Goal: Task Accomplishment & Management: Manage account settings

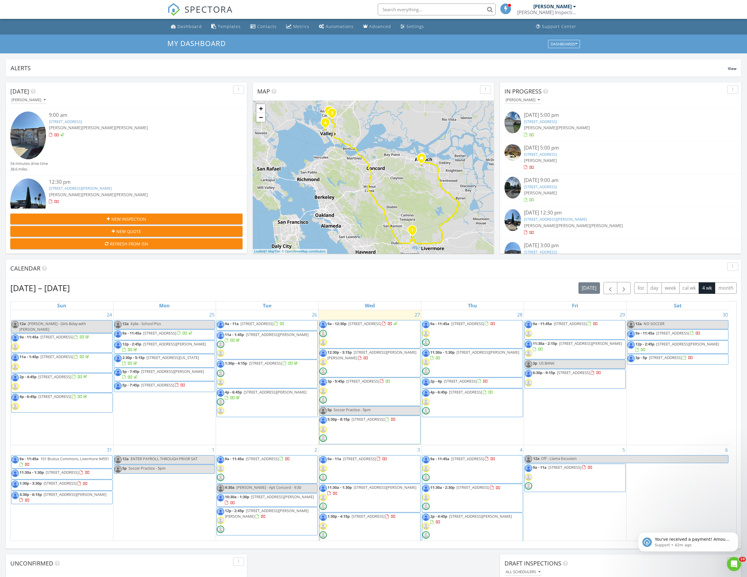
scroll to position [550, 761]
click at [371, 354] on span "1305 Corcoran Ave , Vallejo 94589" at bounding box center [371, 354] width 89 height 11
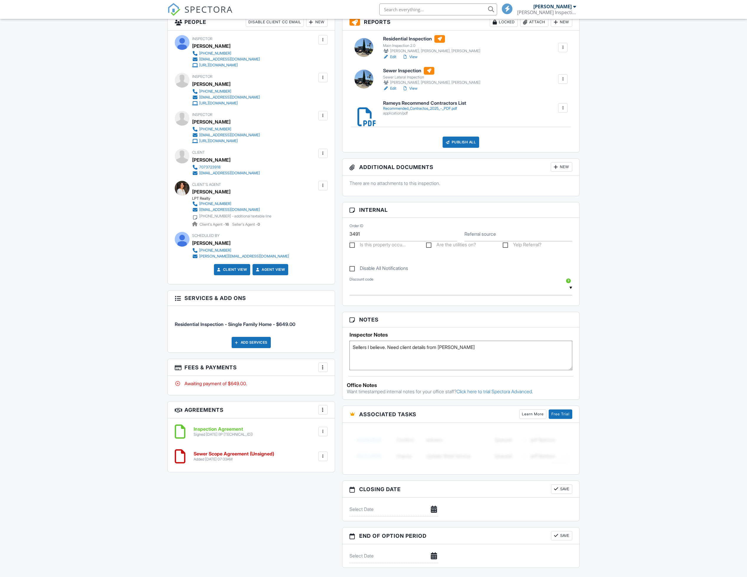
click at [324, 370] on div at bounding box center [323, 367] width 6 height 6
click at [355, 389] on li "Edit Fees & Payments" at bounding box center [353, 385] width 62 height 15
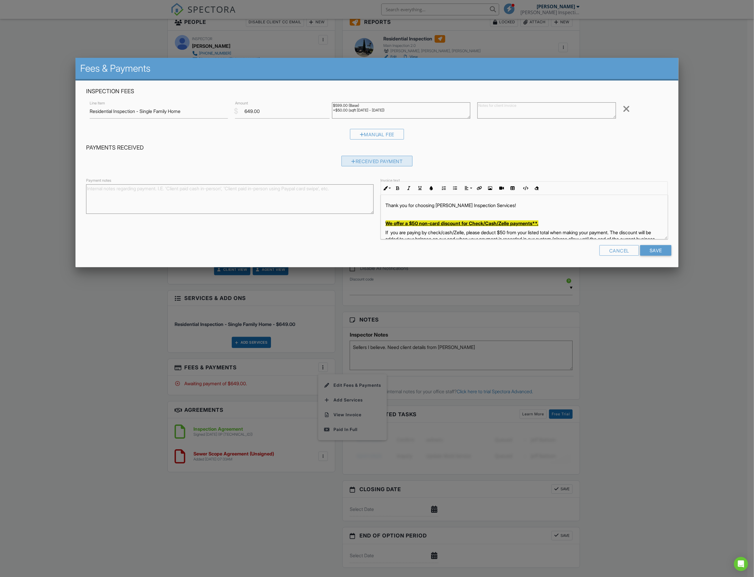
click at [401, 162] on div "Received Payment" at bounding box center [376, 161] width 71 height 11
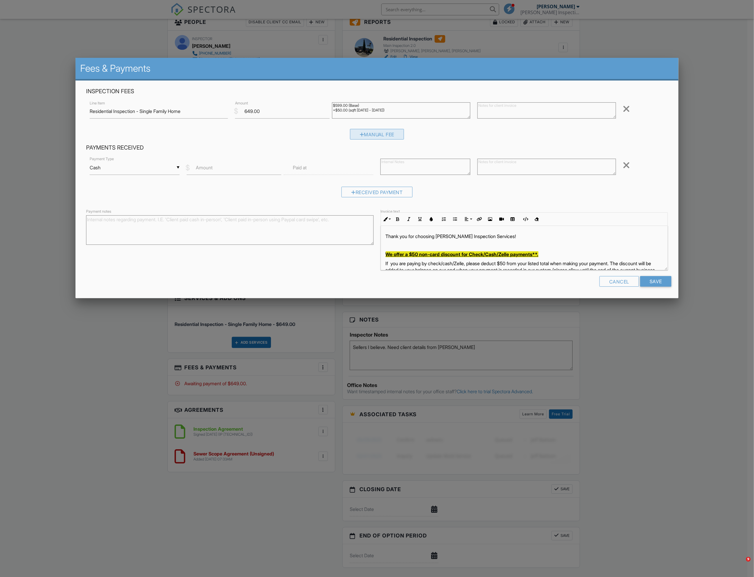
click at [386, 136] on div "Manual Fee" at bounding box center [377, 134] width 54 height 11
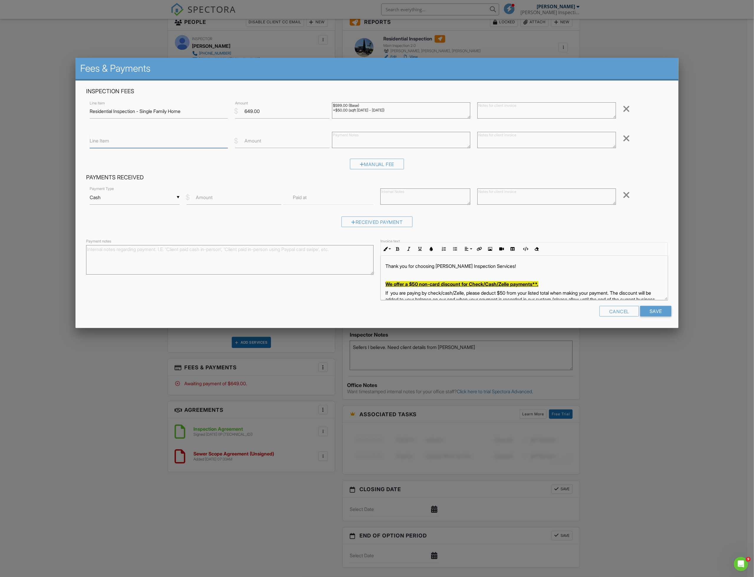
click at [183, 144] on input "Line Item" at bounding box center [159, 141] width 138 height 14
type input "Non-Card Discount"
type input "-50"
click at [167, 199] on div "▼ Cash Cash Check On-Site Card Other Cash Check On-Site Card Other" at bounding box center [135, 197] width 90 height 14
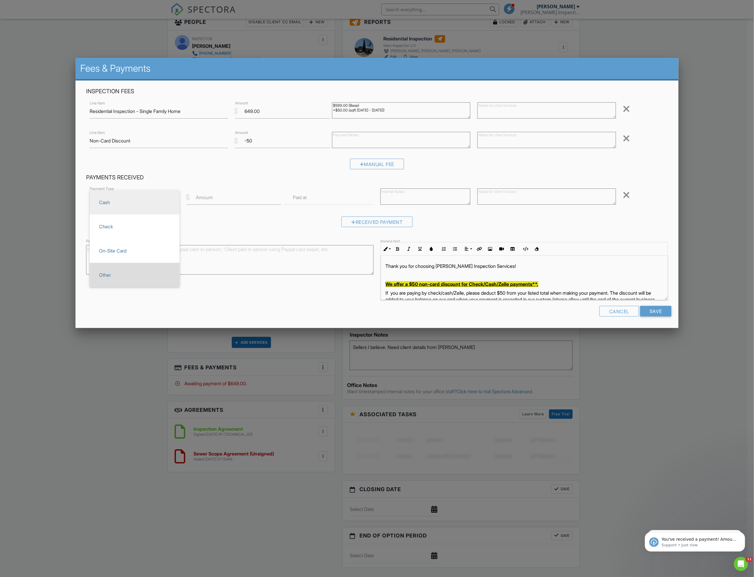
click at [141, 274] on span "Other" at bounding box center [134, 274] width 80 height 15
click at [145, 203] on div "▼ Other Cash Check On-Site Card Other Cash Check On-Site Card Other" at bounding box center [135, 197] width 90 height 14
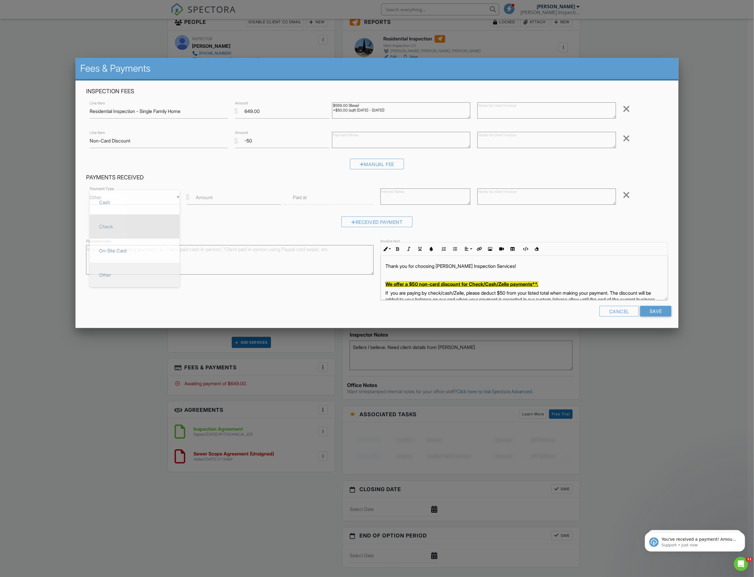
click at [113, 236] on li "Check" at bounding box center [135, 226] width 90 height 24
type input "Check"
click at [216, 198] on input "Amount" at bounding box center [234, 197] width 95 height 14
type input "599"
click at [342, 199] on input "text" at bounding box center [329, 197] width 90 height 14
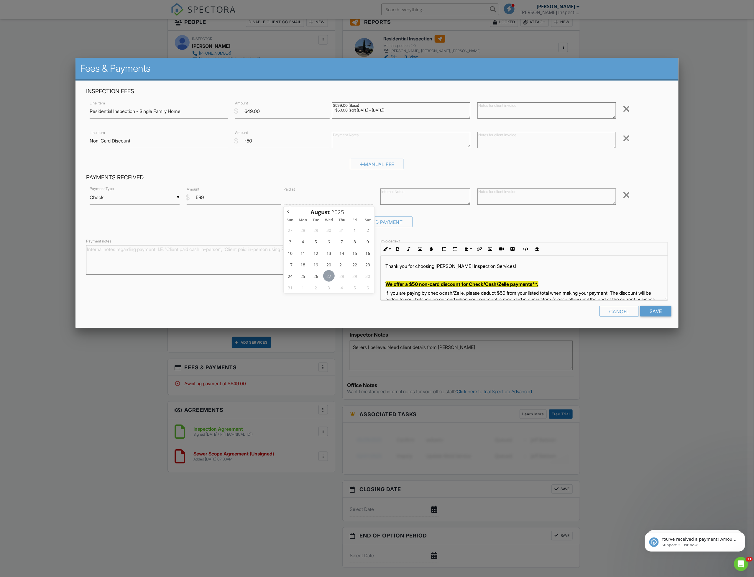
type input "08/27/2025 12:00 PM"
click at [394, 192] on textarea at bounding box center [425, 196] width 90 height 16
type textarea "Check # 4821 from Gina Walls"
click at [512, 198] on textarea at bounding box center [546, 196] width 138 height 16
paste textarea "Check # 4821 from Gina Walls"
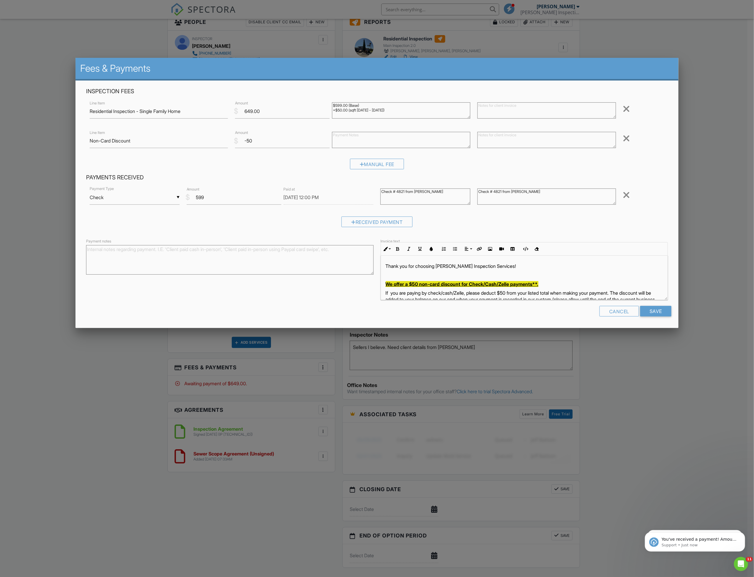
type textarea "Check # 4821 from Gina Walls"
click at [366, 254] on textarea "Payment notes" at bounding box center [229, 259] width 287 height 29
paste textarea "Check # 4821 from Gina Walls"
type textarea "Check # 4821 from Gina Walls"
click at [656, 312] on input "Save" at bounding box center [655, 311] width 31 height 11
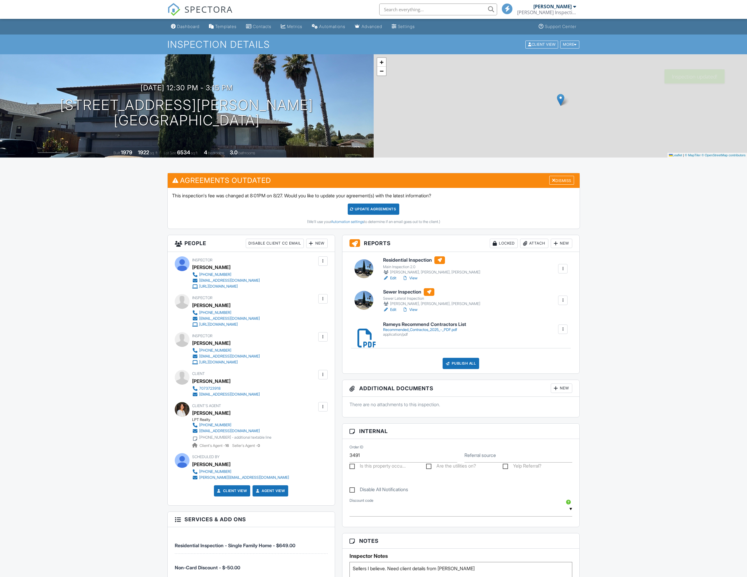
scroll to position [310, 0]
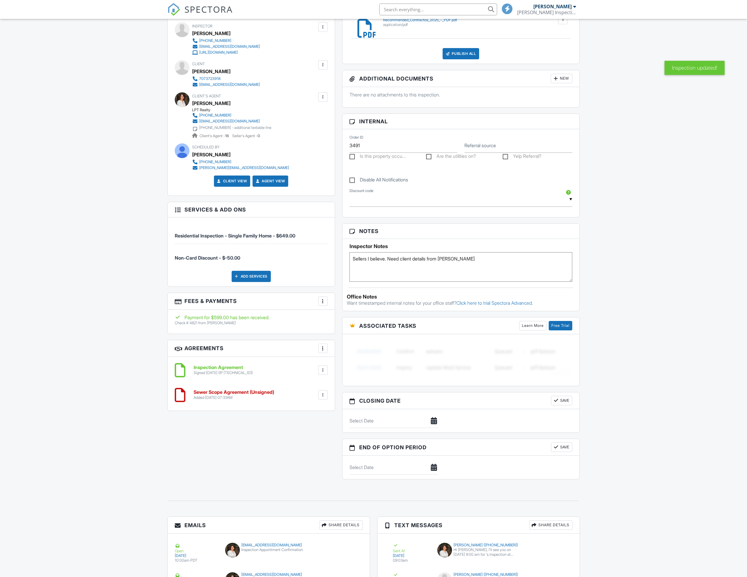
click at [321, 395] on div at bounding box center [323, 395] width 6 height 6
click at [306, 442] on li "Delete" at bounding box center [308, 440] width 34 height 15
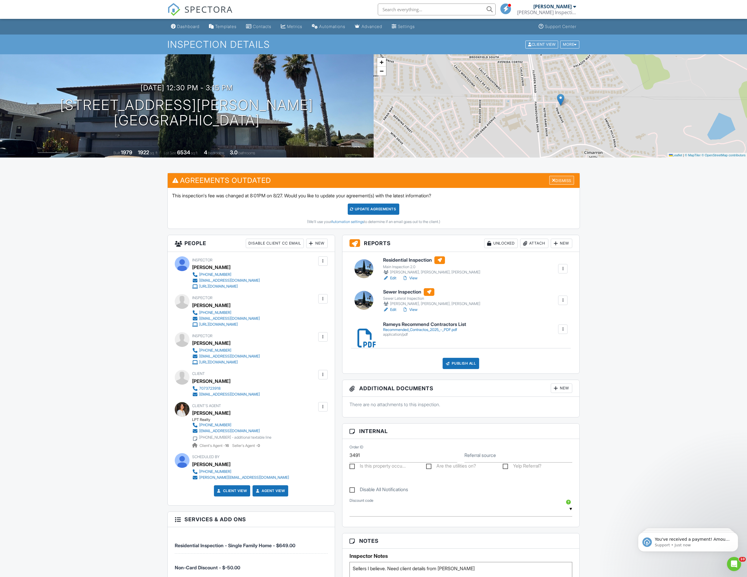
drag, startPoint x: 553, startPoint y: 177, endPoint x: 553, endPoint y: 181, distance: 3.8
click at [553, 177] on div "Dismiss" at bounding box center [561, 180] width 25 height 9
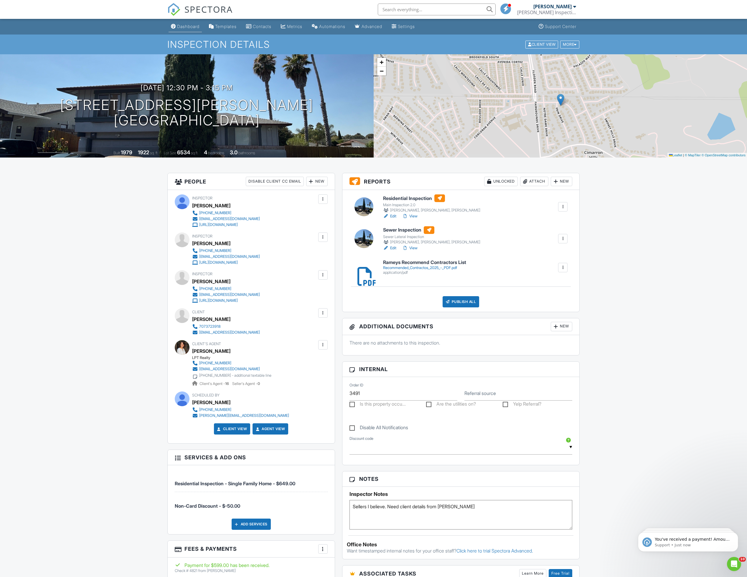
click at [187, 26] on div "Dashboard" at bounding box center [188, 26] width 22 height 5
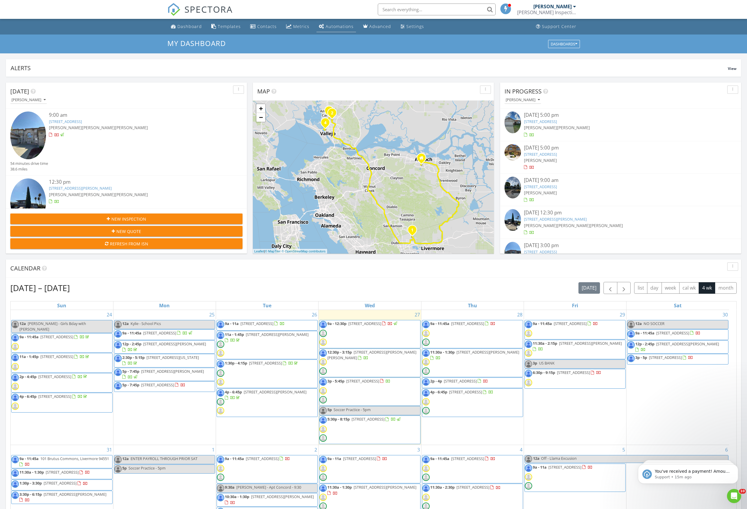
click at [338, 26] on div "Automations" at bounding box center [340, 27] width 28 height 6
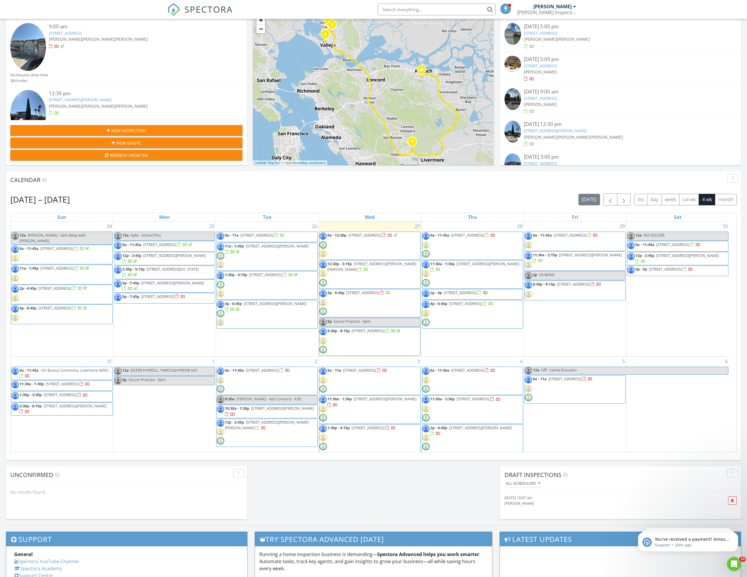
click at [378, 295] on span "3000 Broadway 18, American Canyon 94503" at bounding box center [362, 292] width 33 height 5
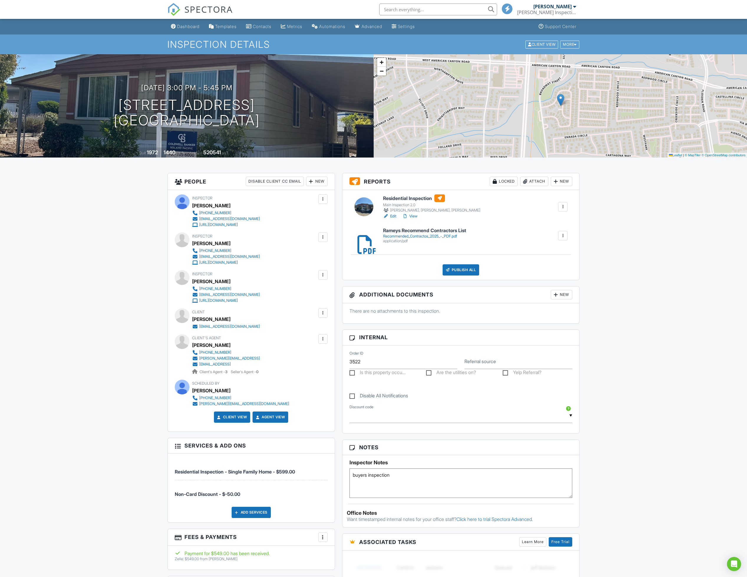
click at [393, 215] on link "Edit" at bounding box center [389, 216] width 13 height 6
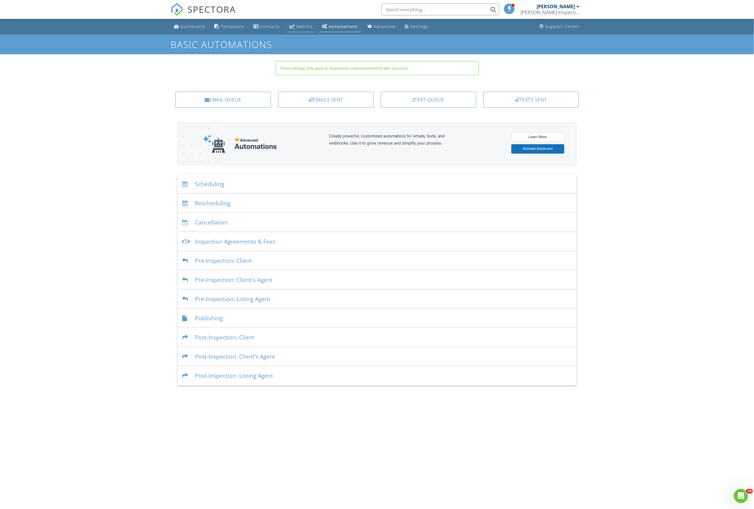
click at [302, 29] on link "Metrics" at bounding box center [301, 26] width 28 height 11
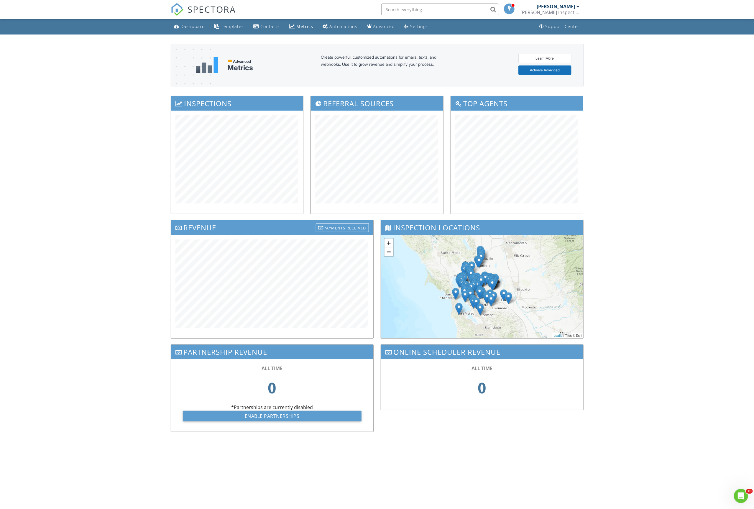
click at [180, 27] on link "Dashboard" at bounding box center [190, 26] width 36 height 11
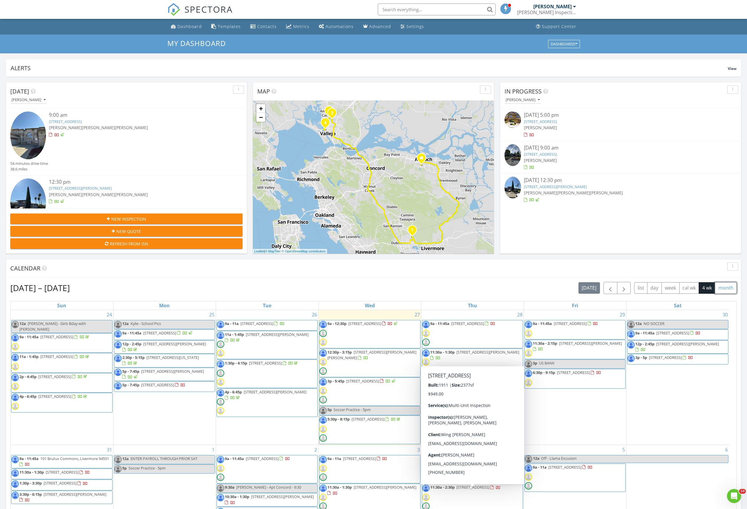
drag, startPoint x: 722, startPoint y: 288, endPoint x: 622, endPoint y: 275, distance: 100.4
click at [722, 288] on button "month" at bounding box center [726, 287] width 22 height 11
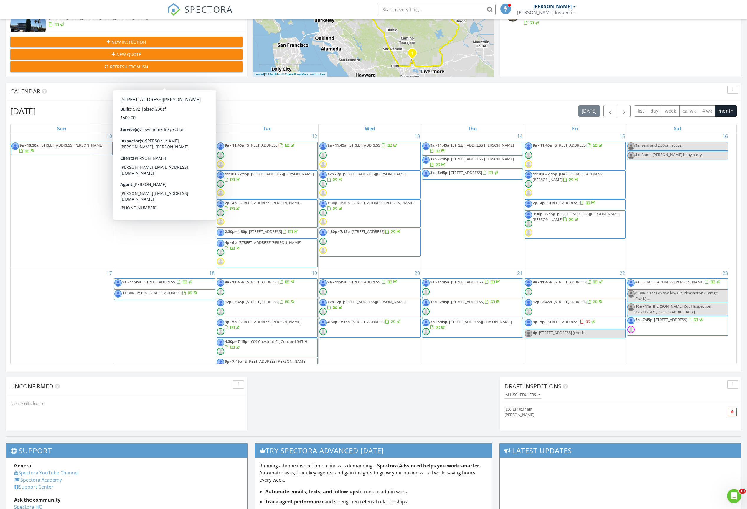
scroll to position [265, 0]
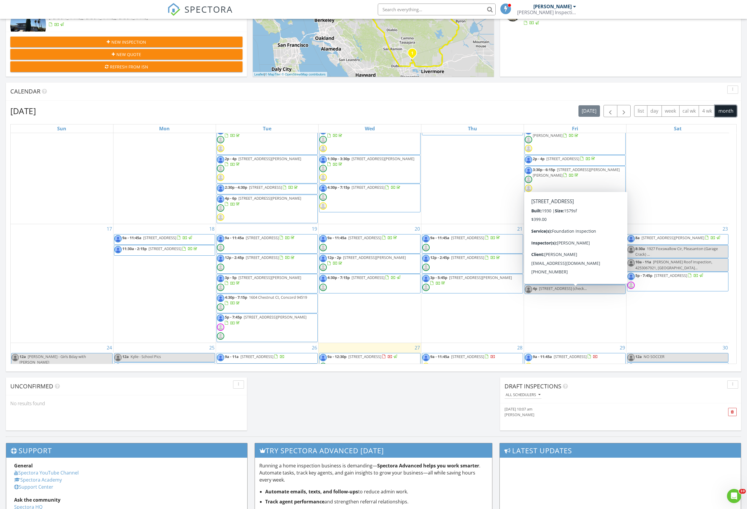
click at [580, 280] on span "3606 Shone Ave, Oakland 94605" at bounding box center [562, 277] width 33 height 5
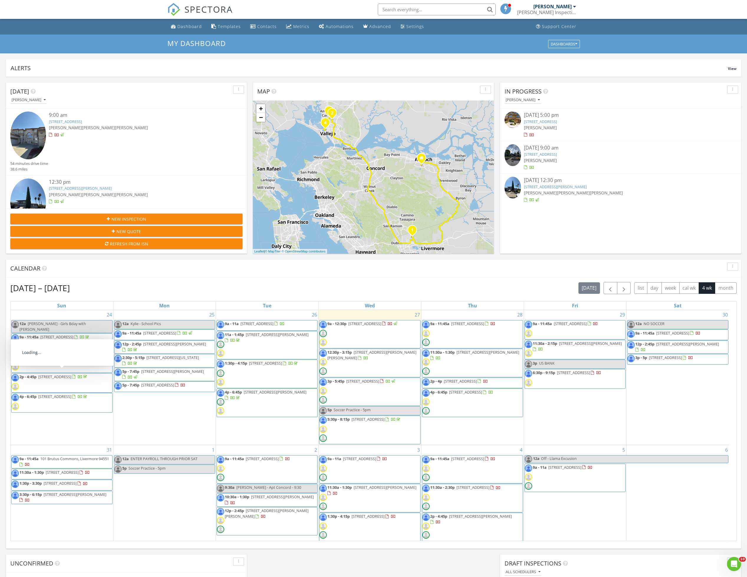
click at [461, 283] on div "Aug 24 – Sep 20, 2025 today list day week cal wk 4 wk month" at bounding box center [373, 288] width 727 height 12
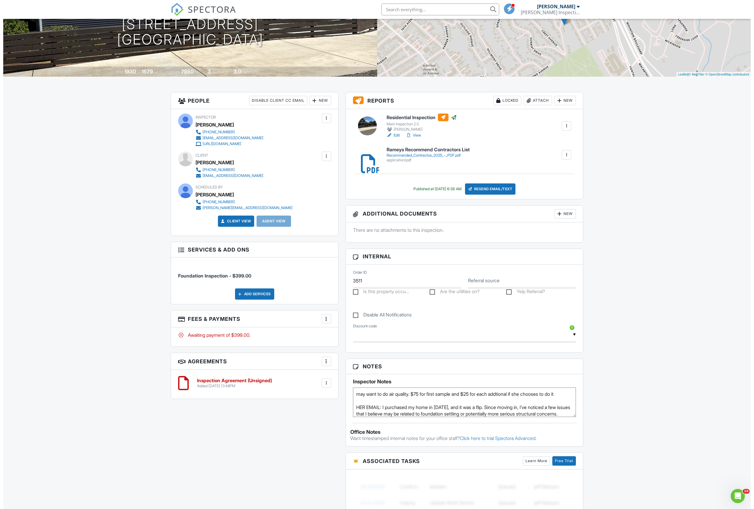
scroll to position [8, 0]
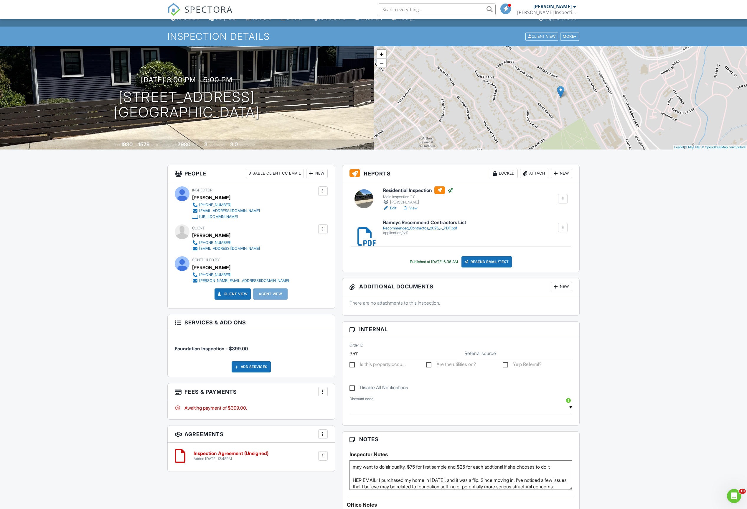
click at [321, 227] on div at bounding box center [323, 229] width 6 height 6
click at [289, 262] on li "Resend Confirmation Email" at bounding box center [292, 261] width 66 height 15
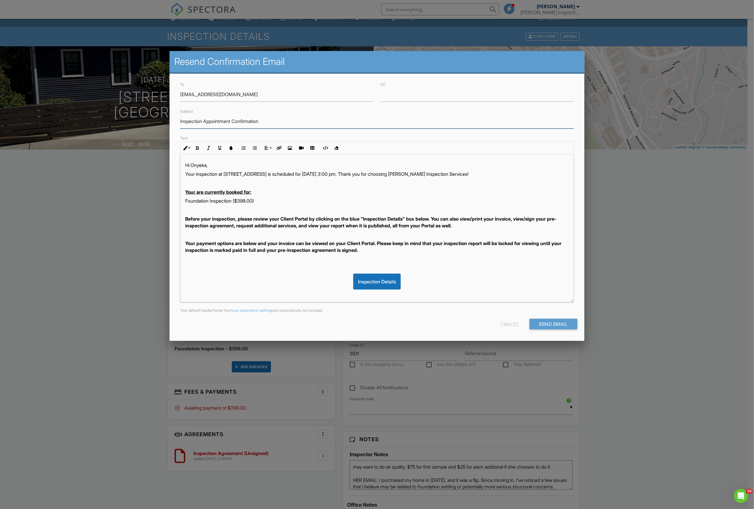
click at [256, 125] on input "Inspection Appointment Confirmation" at bounding box center [376, 121] width 393 height 14
type input "Inspection Balance Reminder"
click at [372, 182] on p at bounding box center [376, 183] width 383 height 6
drag, startPoint x: 346, startPoint y: 174, endPoint x: 312, endPoint y: 174, distance: 33.6
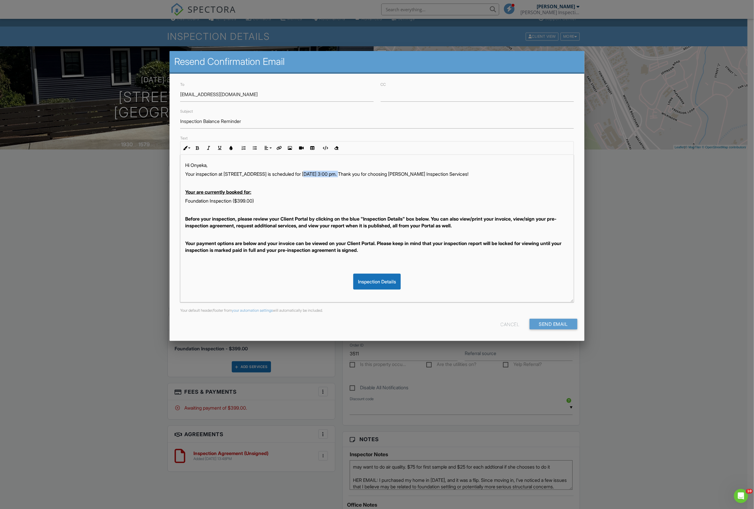
click at [312, 174] on p "Your inspection at 3606 Shone Ave, Oakland, CA 94605 is scheduled for 08/22/202…" at bounding box center [376, 174] width 383 height 6
click at [251, 194] on u "Your are currently booked for:" at bounding box center [218, 192] width 66 height 6
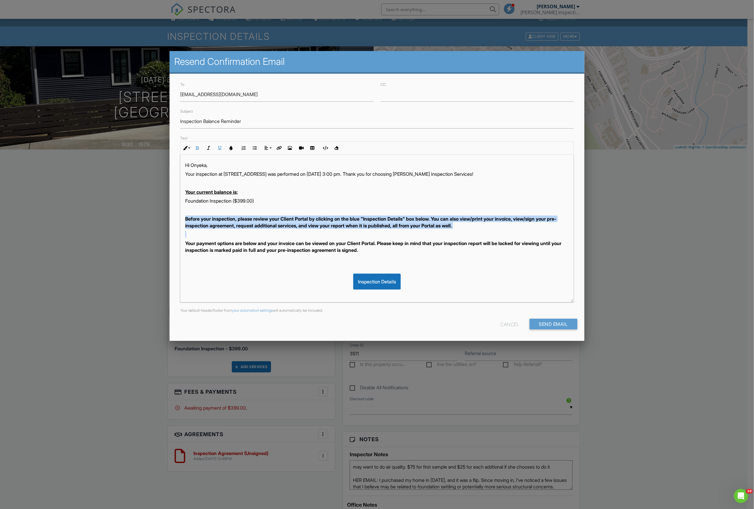
drag, startPoint x: 186, startPoint y: 244, endPoint x: 184, endPoint y: 219, distance: 25.7
click at [184, 219] on div "Hi Onyeka, Your inspection at 3606 Shone Ave, Oakland, CA 94605 was performed o…" at bounding box center [376, 386] width 393 height 462
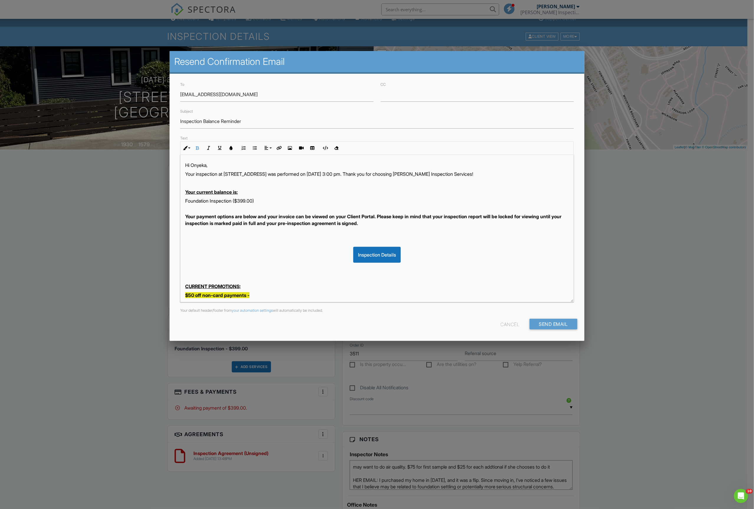
click at [315, 240] on p at bounding box center [376, 241] width 383 height 6
click at [200, 271] on p at bounding box center [376, 268] width 383 height 6
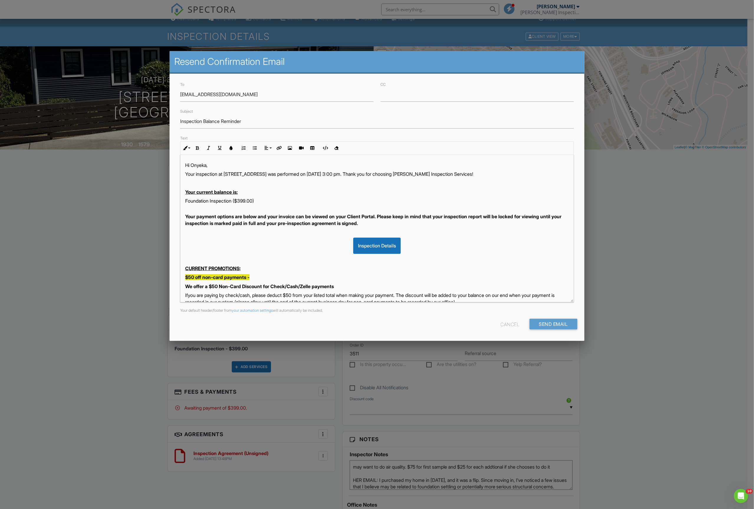
scroll to position [88, 0]
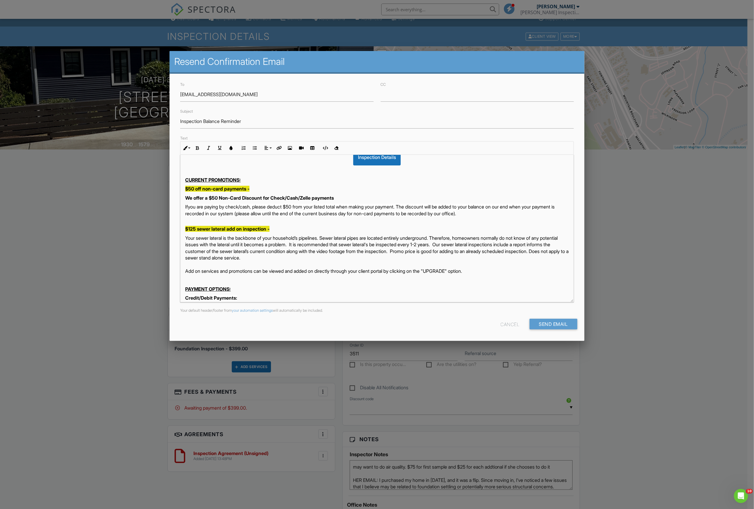
drag, startPoint x: 489, startPoint y: 274, endPoint x: 181, endPoint y: 224, distance: 312.0
click at [181, 224] on div "Hi Onyeka, Your inspection at 3606 Shone Ave, Oakland, CA 94605 was performed o…" at bounding box center [376, 274] width 393 height 417
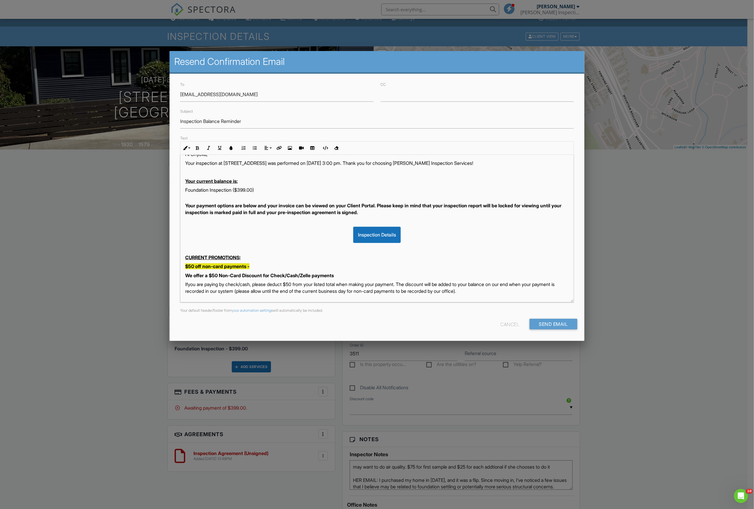
scroll to position [0, 0]
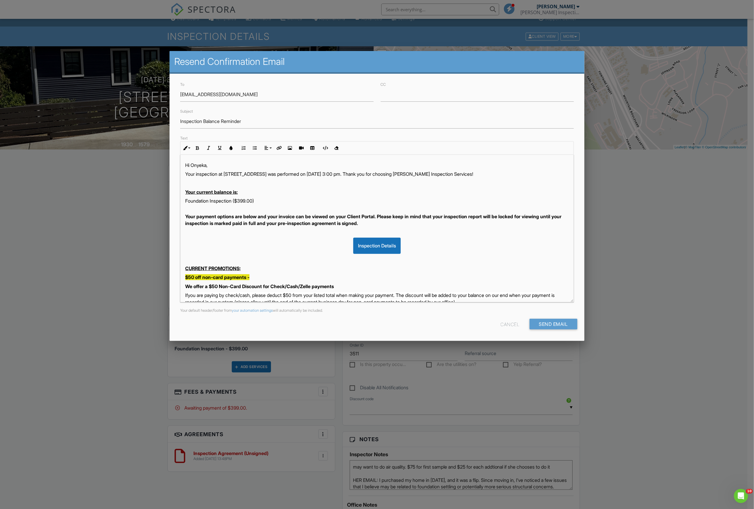
click at [305, 287] on strong "We offer a $50 Non-Card Discount for Check/Cash/Zelle payments" at bounding box center [259, 286] width 149 height 6
click at [569, 323] on input "Send Email" at bounding box center [553, 324] width 48 height 11
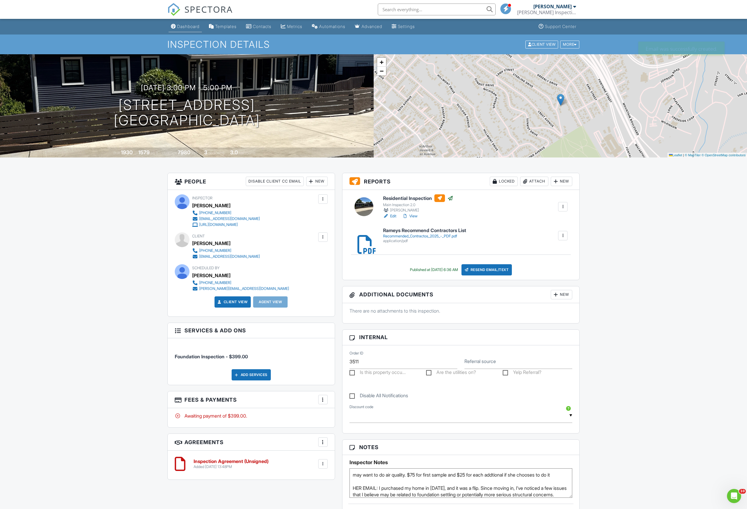
click at [190, 23] on link "Dashboard" at bounding box center [185, 26] width 33 height 11
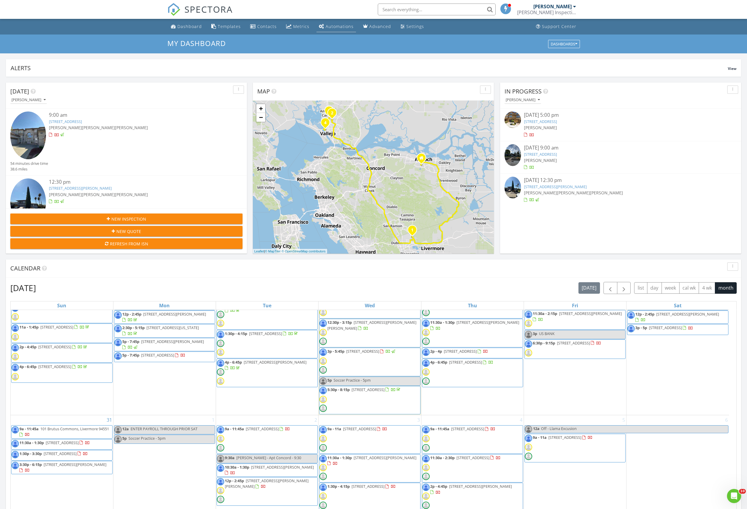
click at [341, 22] on link "Automations" at bounding box center [336, 26] width 39 height 11
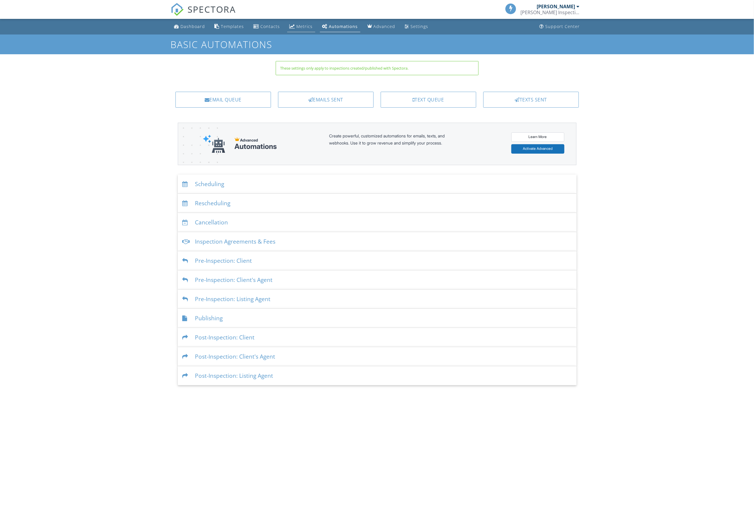
click at [297, 24] on div "Metrics" at bounding box center [305, 27] width 16 height 6
